Goal: Find specific page/section: Find specific page/section

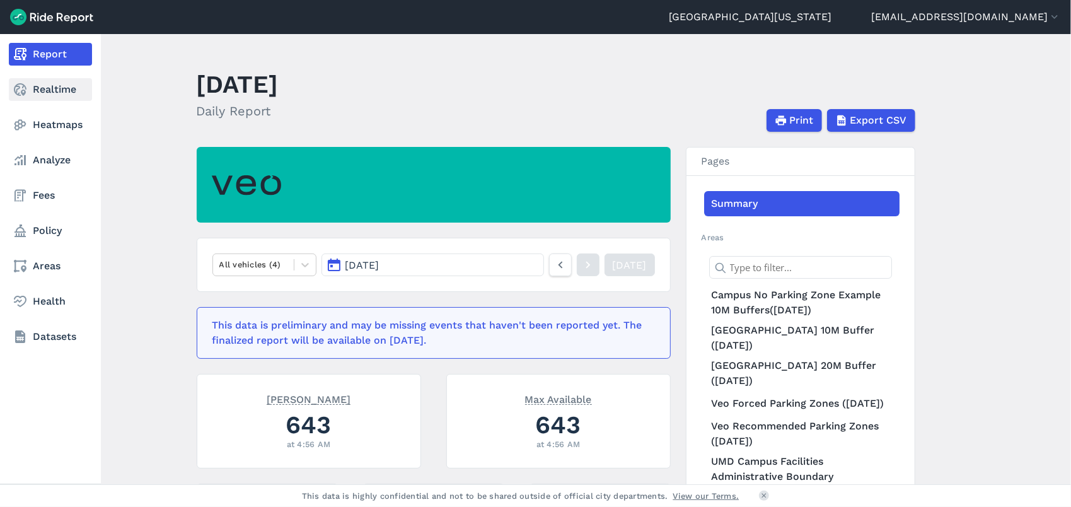
click at [23, 98] on link "Realtime" at bounding box center [50, 89] width 83 height 23
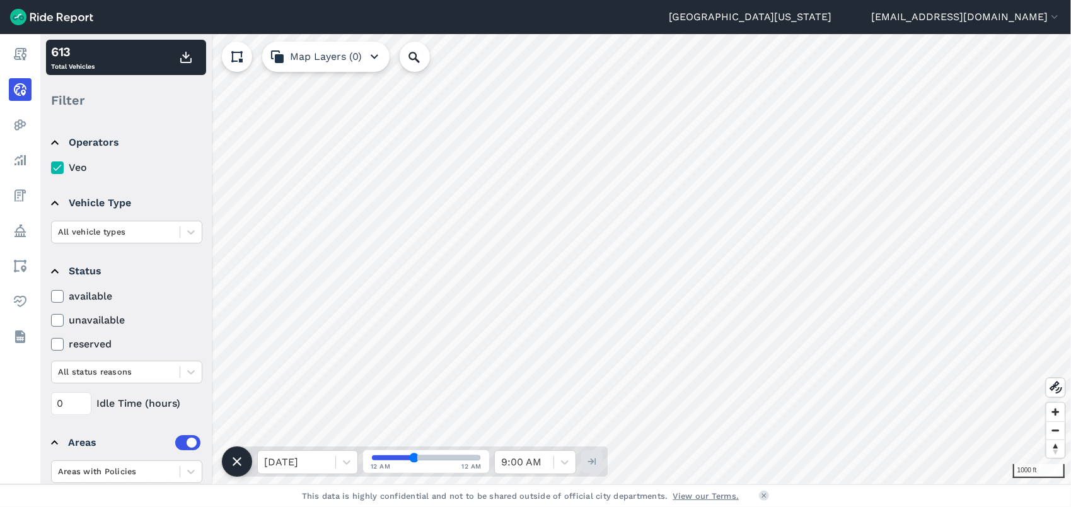
click at [781, 25] on div "[GEOGRAPHIC_DATA][US_STATE] [EMAIL_ADDRESS][DOMAIN_NAME] Settings Terms Sign Ou…" at bounding box center [535, 253] width 1071 height 507
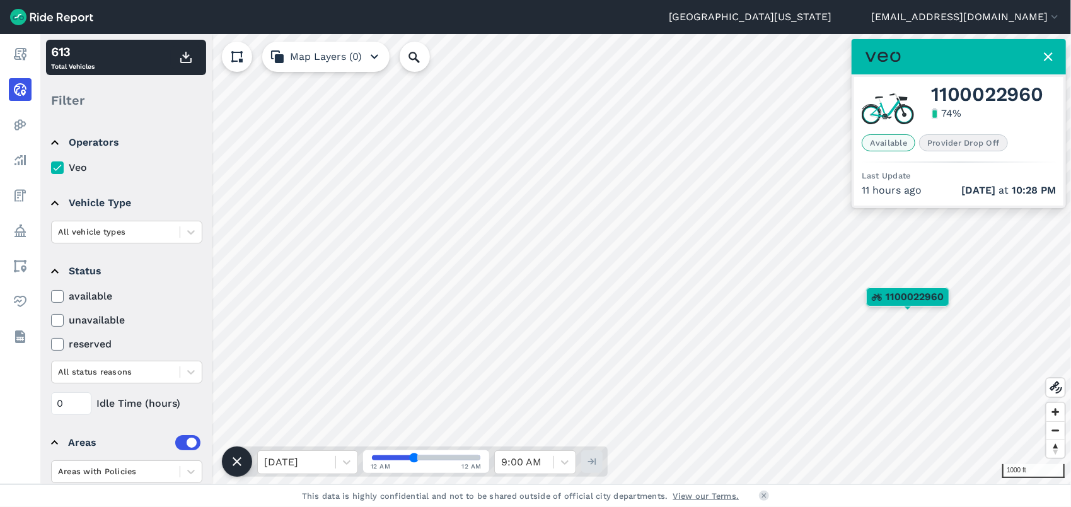
click at [1046, 61] on icon at bounding box center [1047, 56] width 15 height 15
